Goal: Share content: Share content

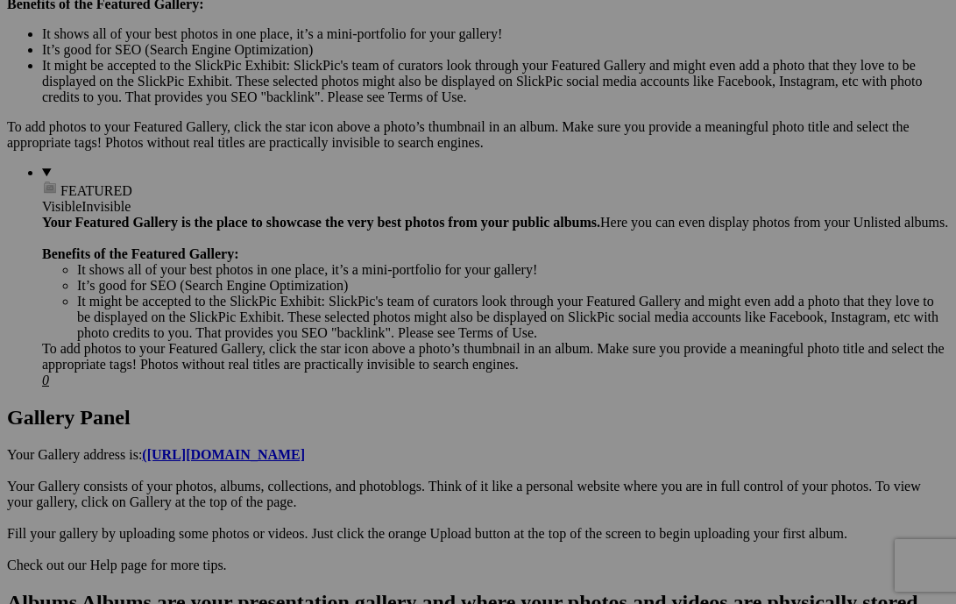
scroll to position [654, 0]
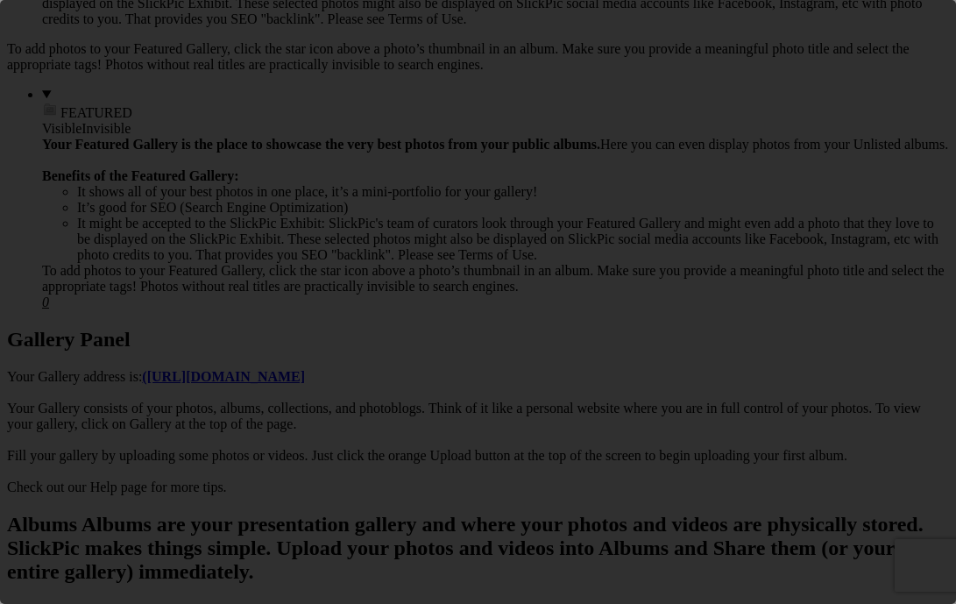
scroll to position [0, 0]
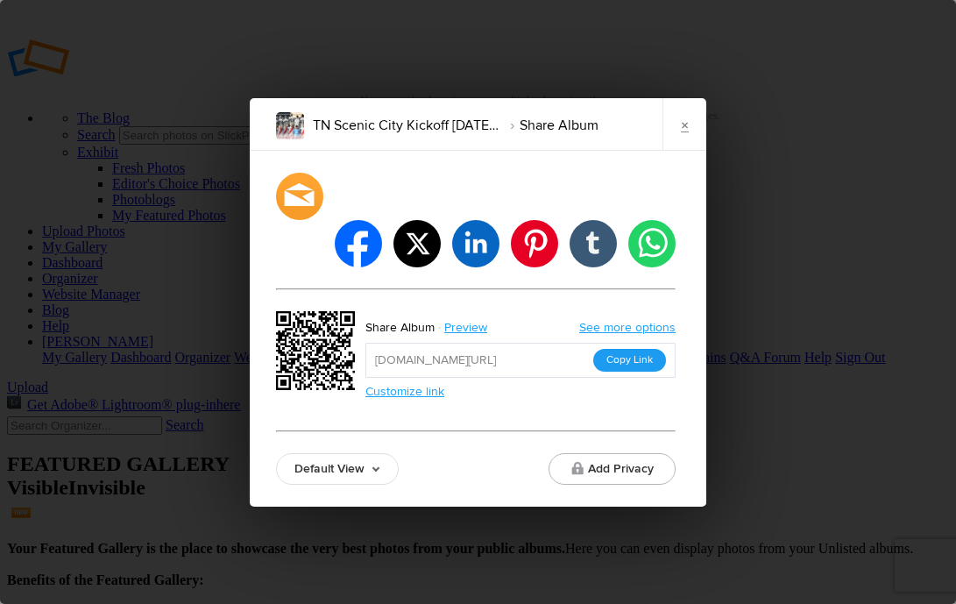
click at [641, 349] on button "Copy Link" at bounding box center [629, 360] width 73 height 23
click at [690, 139] on link "×" at bounding box center [684, 124] width 44 height 53
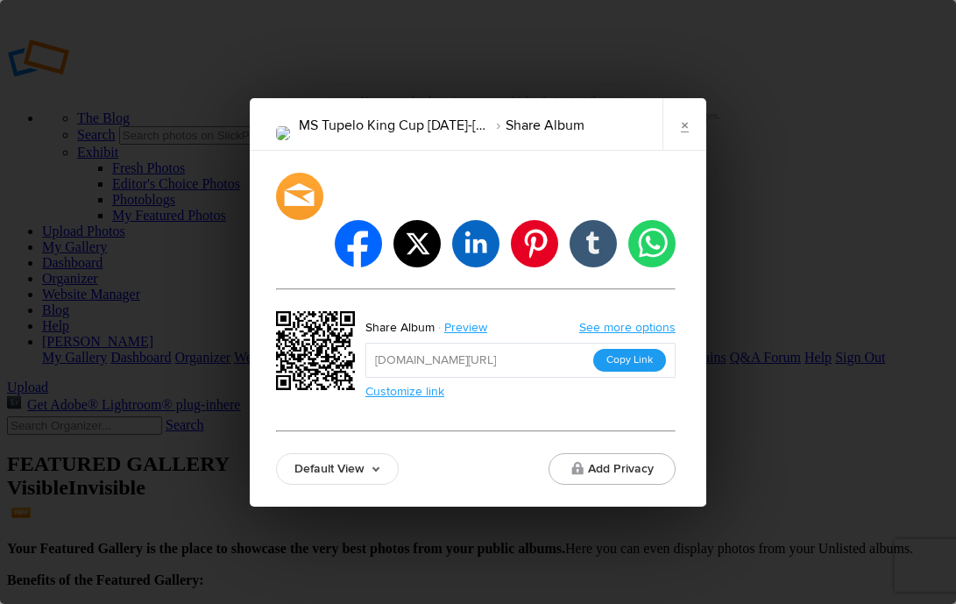
click at [635, 349] on button "Copy Link" at bounding box center [629, 360] width 73 height 23
click at [680, 148] on link "×" at bounding box center [684, 124] width 44 height 53
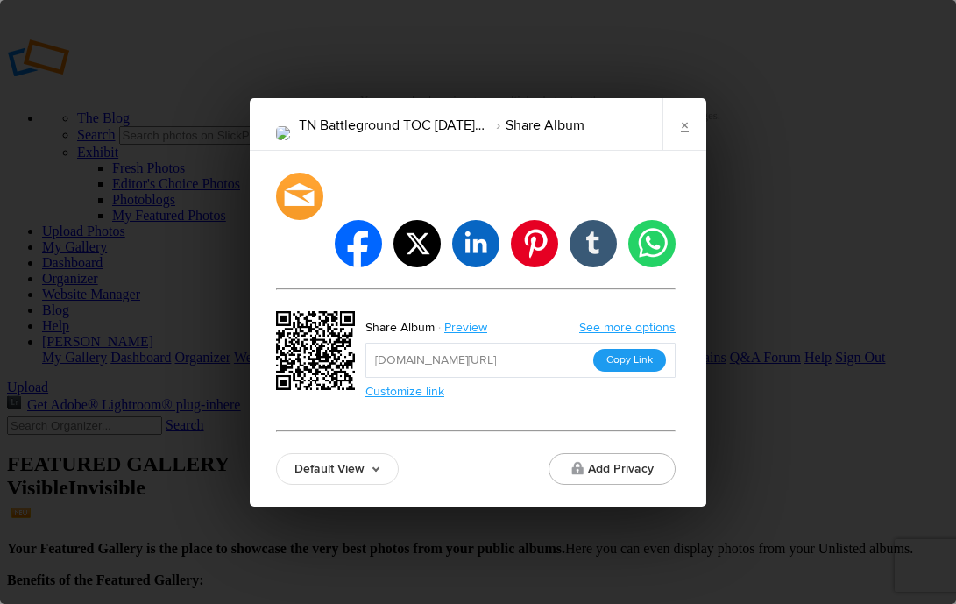
click at [620, 349] on button "Copy Link" at bounding box center [629, 360] width 73 height 23
